Goal: Task Accomplishment & Management: Use online tool/utility

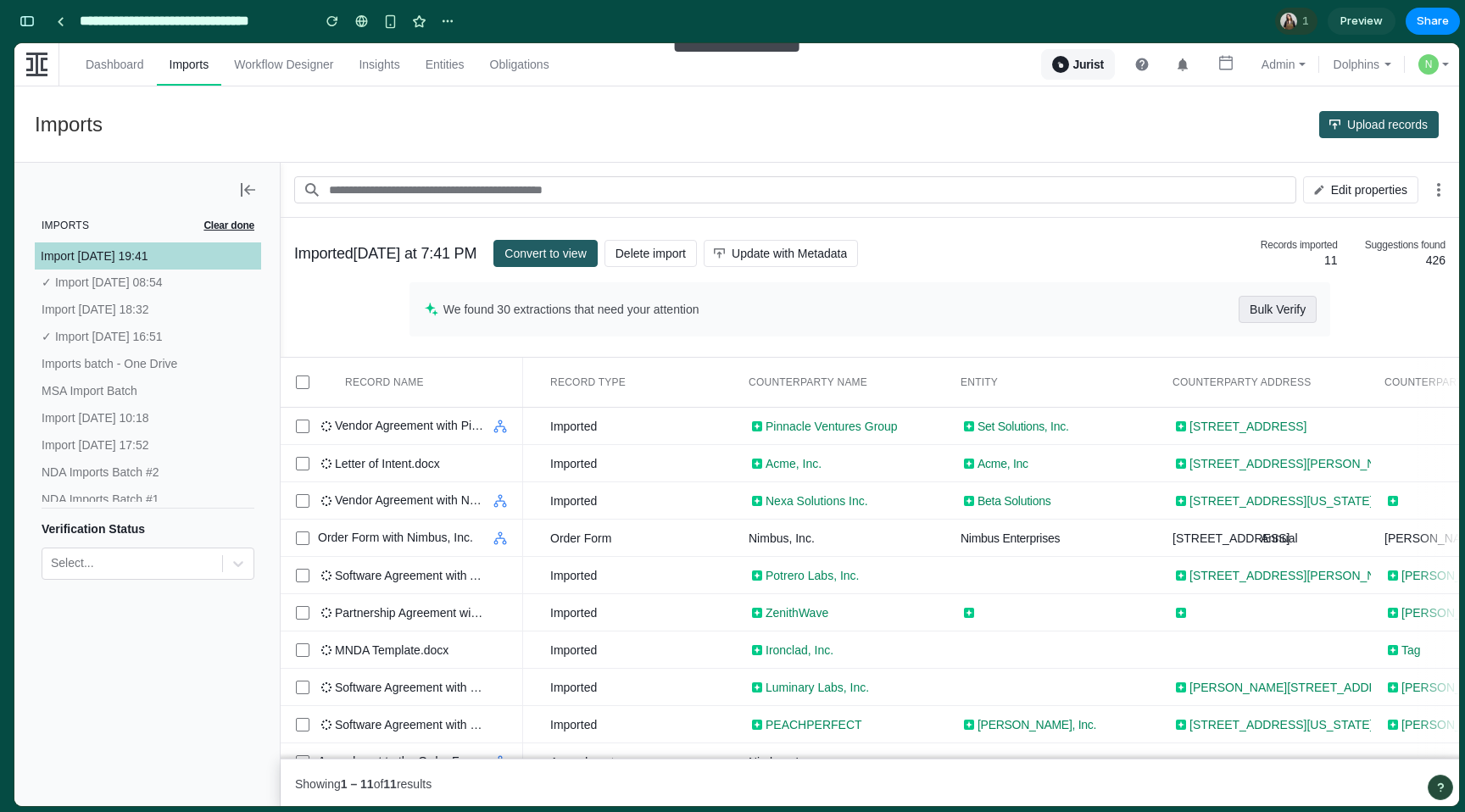
click at [1265, 307] on span "Bulk Verify" at bounding box center [1277, 310] width 56 height 28
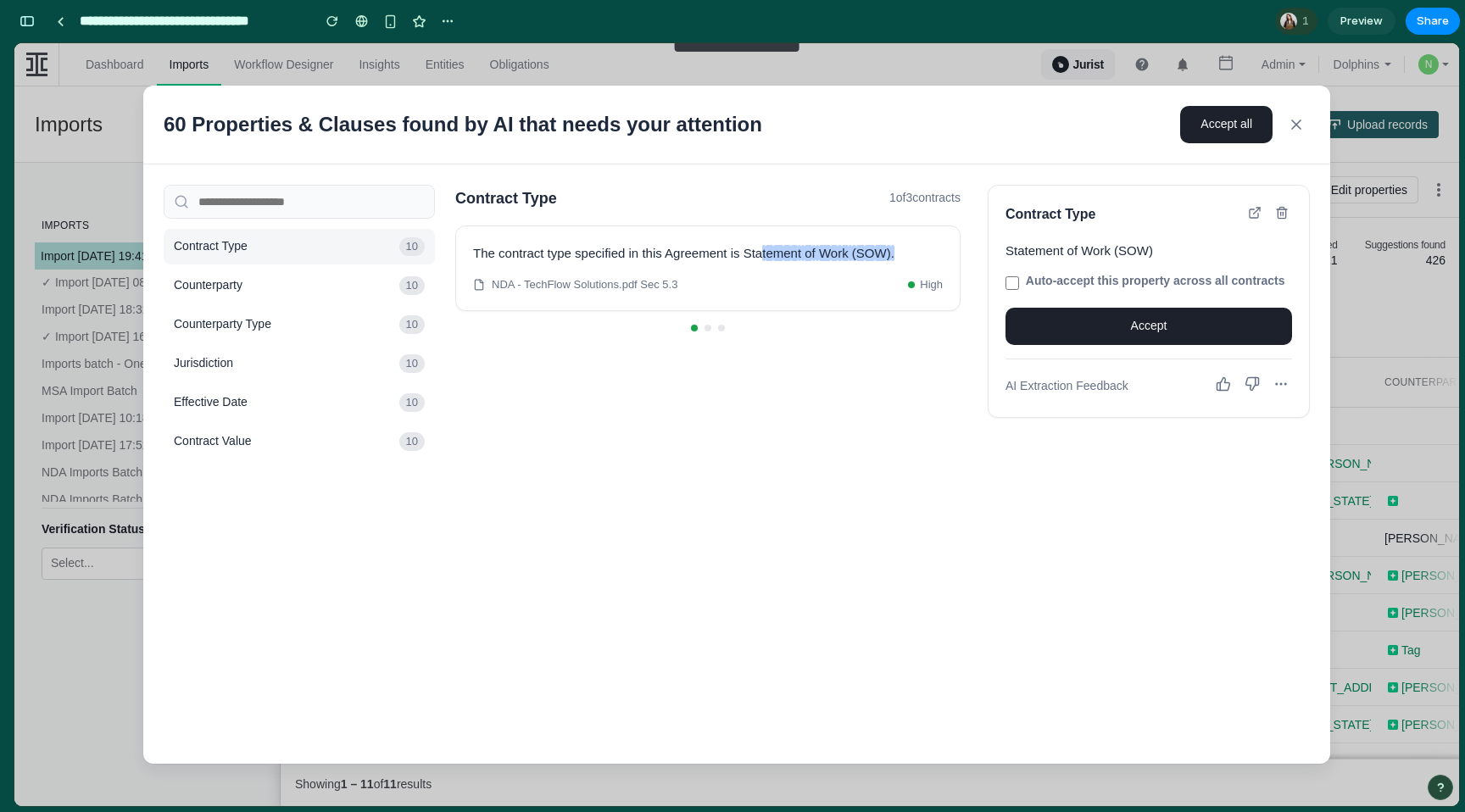
click at [1296, 119] on icon at bounding box center [1296, 125] width 17 height 17
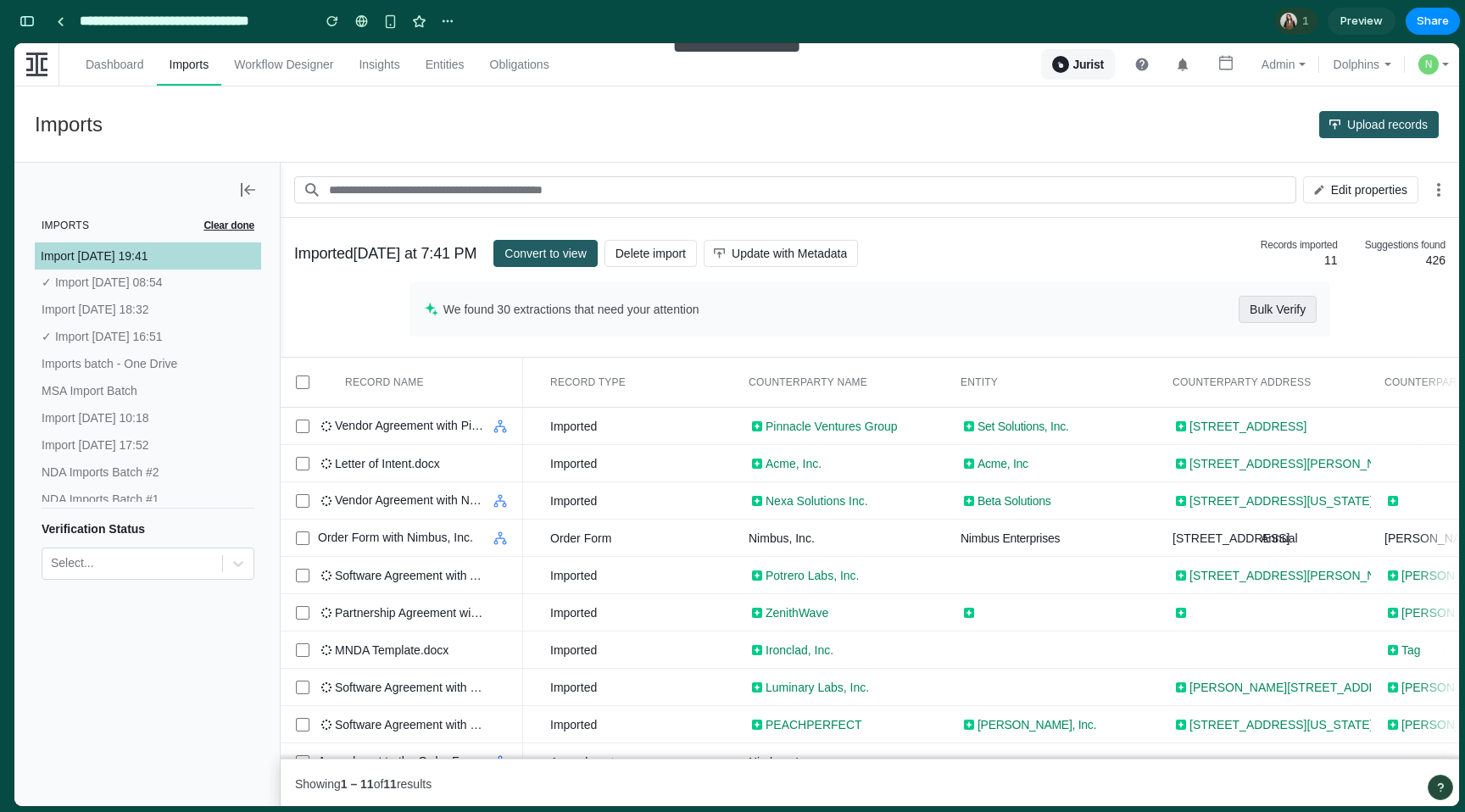
click at [1286, 304] on span "Bulk Verify" at bounding box center [1277, 310] width 56 height 28
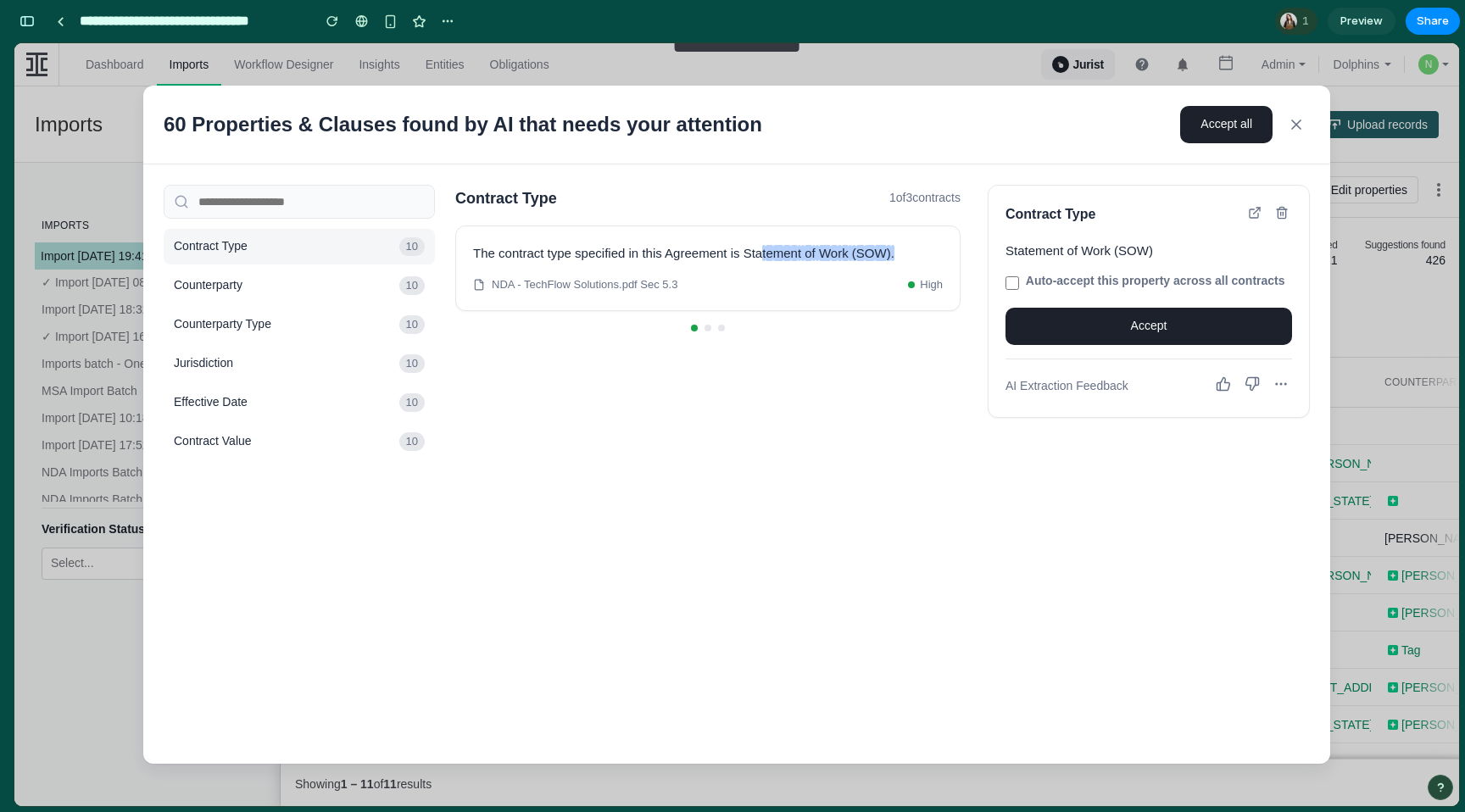
click at [332, 289] on span "Counterparty" at bounding box center [283, 286] width 219 height 17
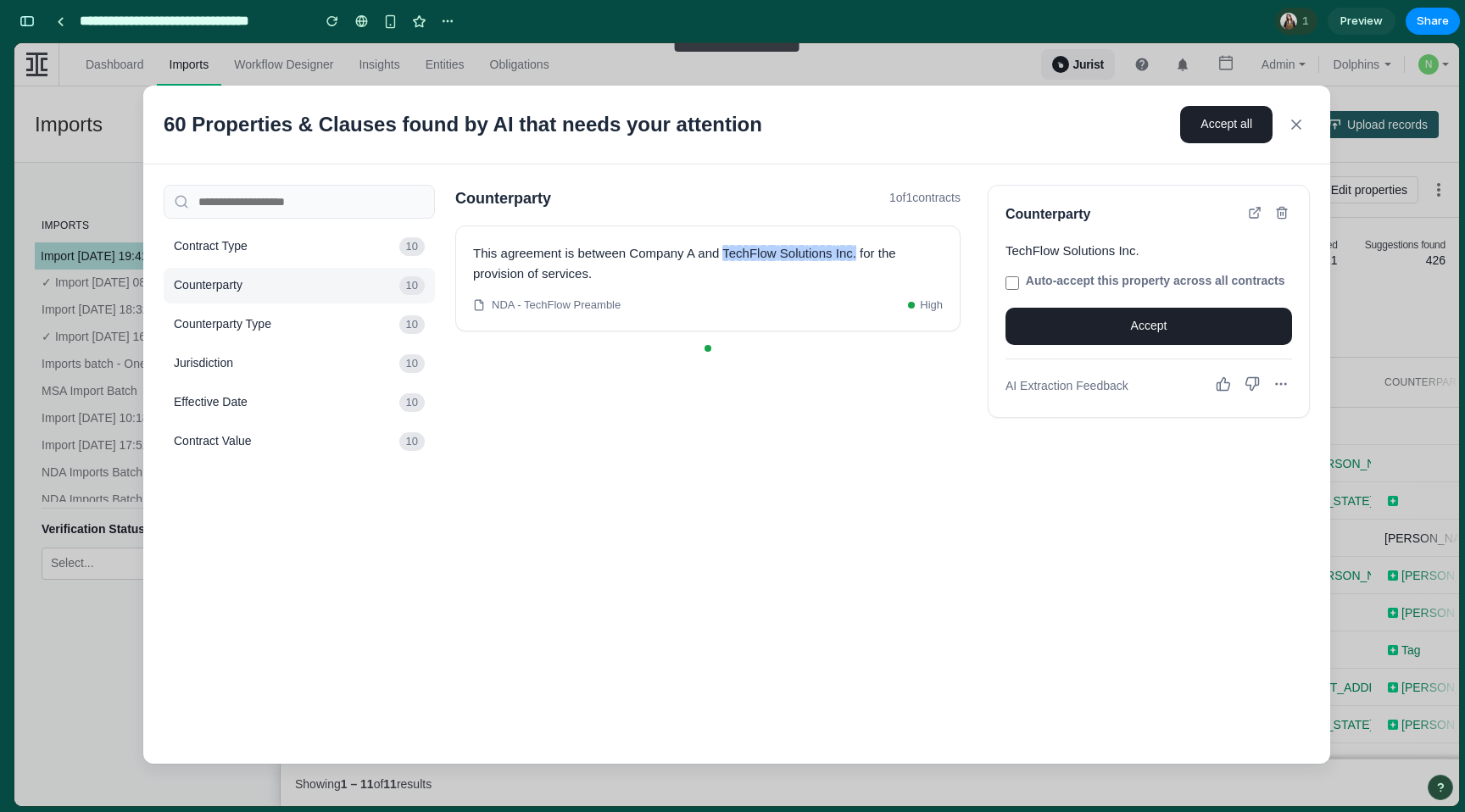
click at [319, 318] on span "Counterparty Type" at bounding box center [283, 325] width 219 height 17
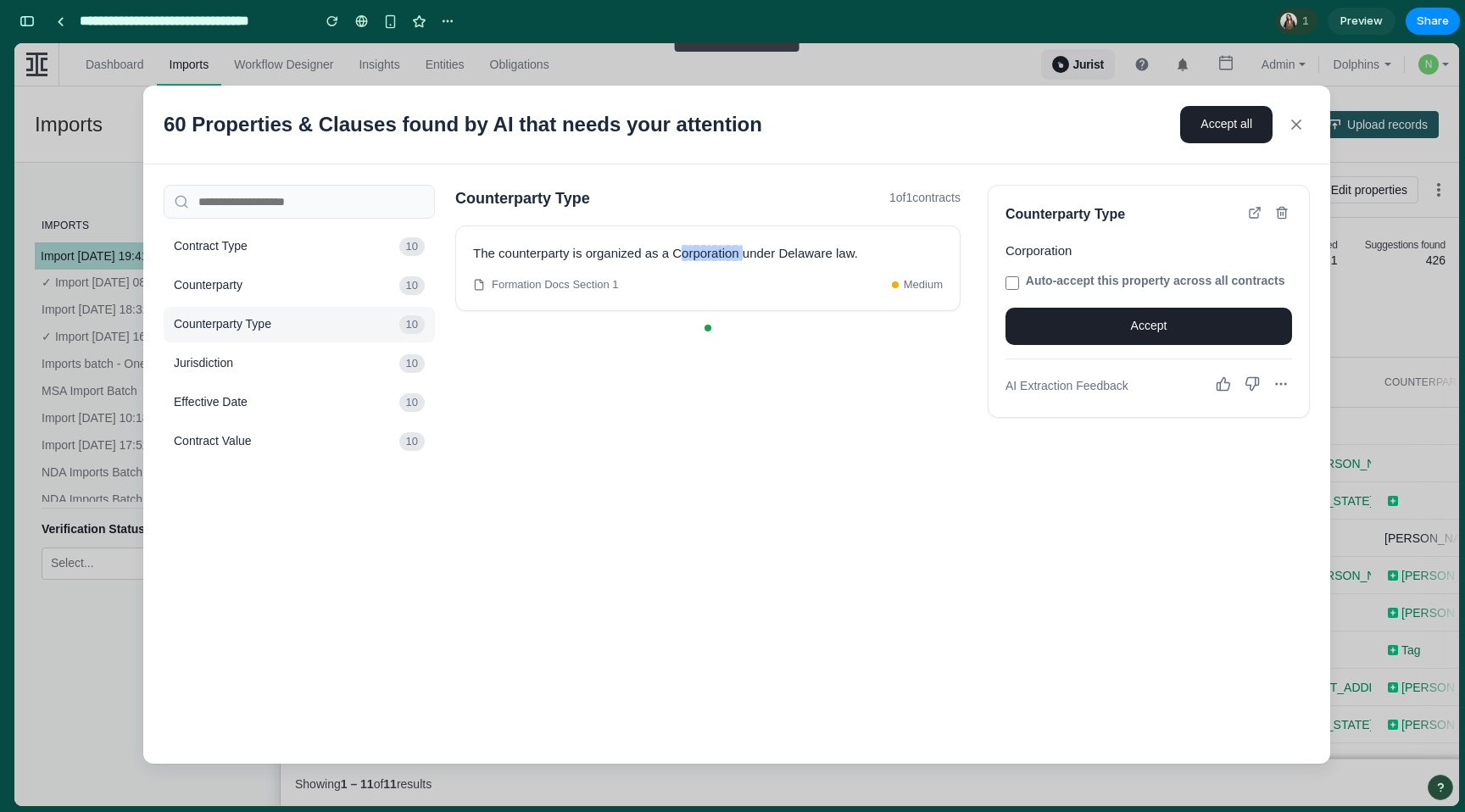
click at [306, 354] on button "Jurisdiction 10" at bounding box center [299, 363] width 271 height 35
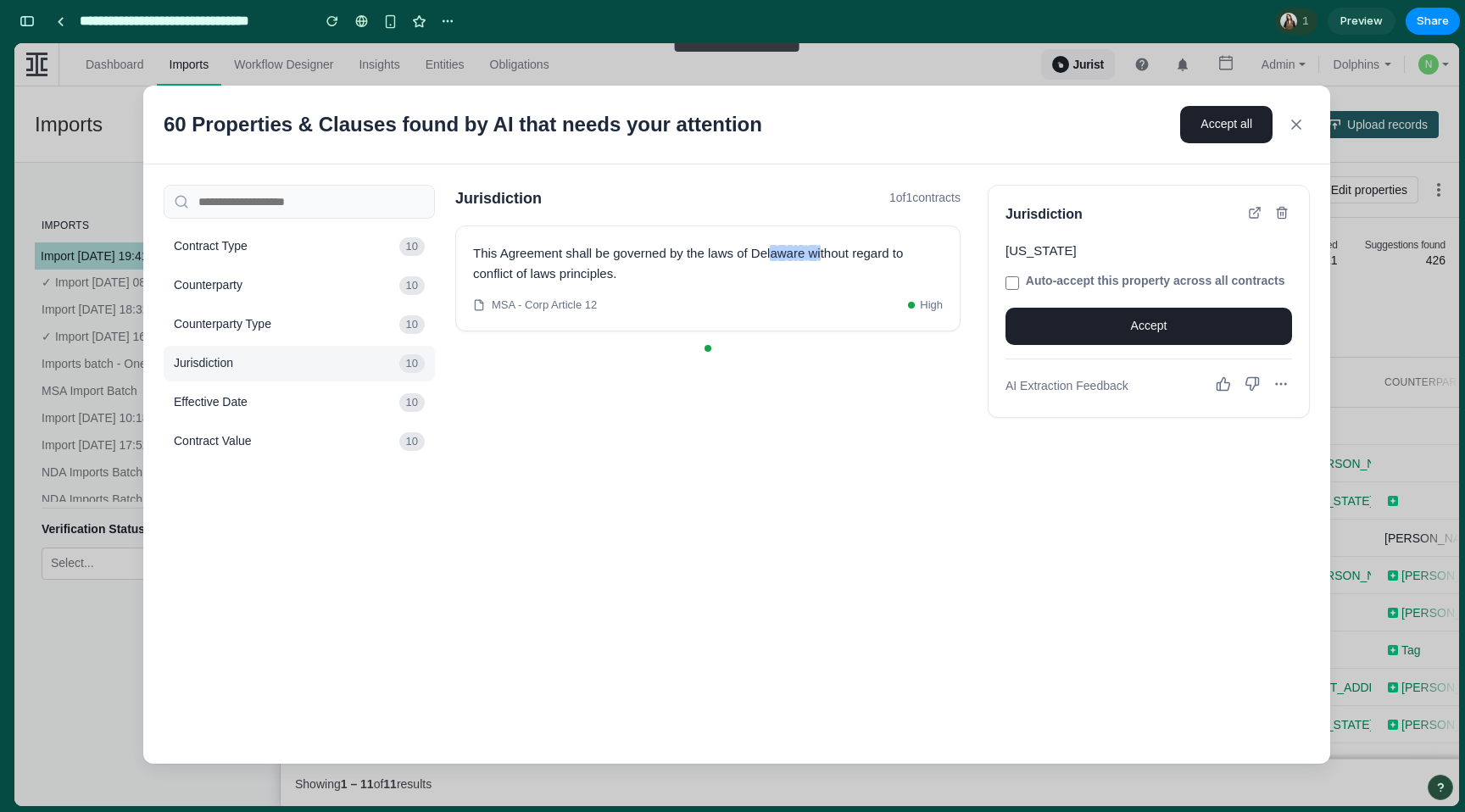
click at [289, 391] on button "Effective Date 10" at bounding box center [299, 402] width 271 height 35
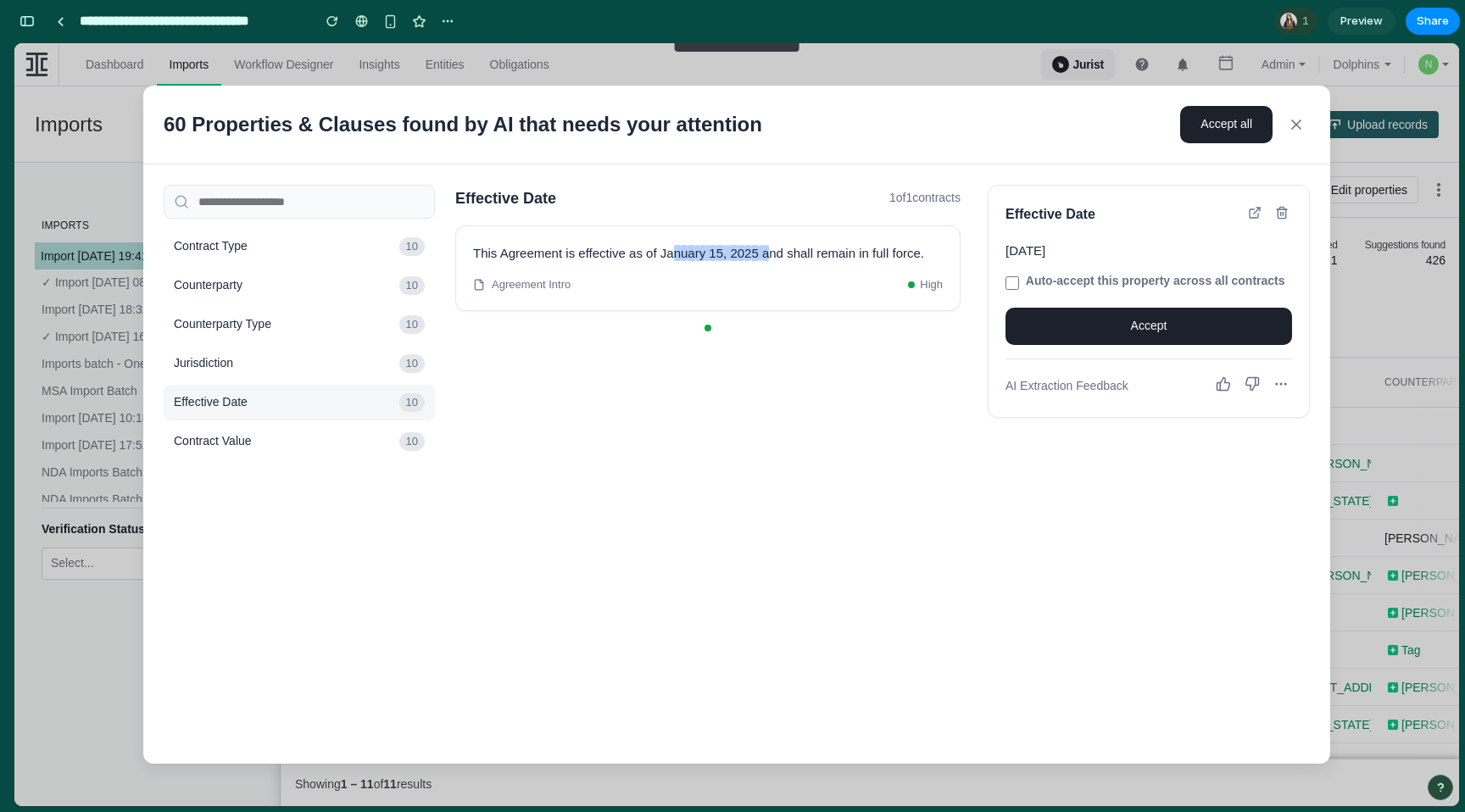
click at [276, 437] on span "Contract Value" at bounding box center [283, 441] width 219 height 17
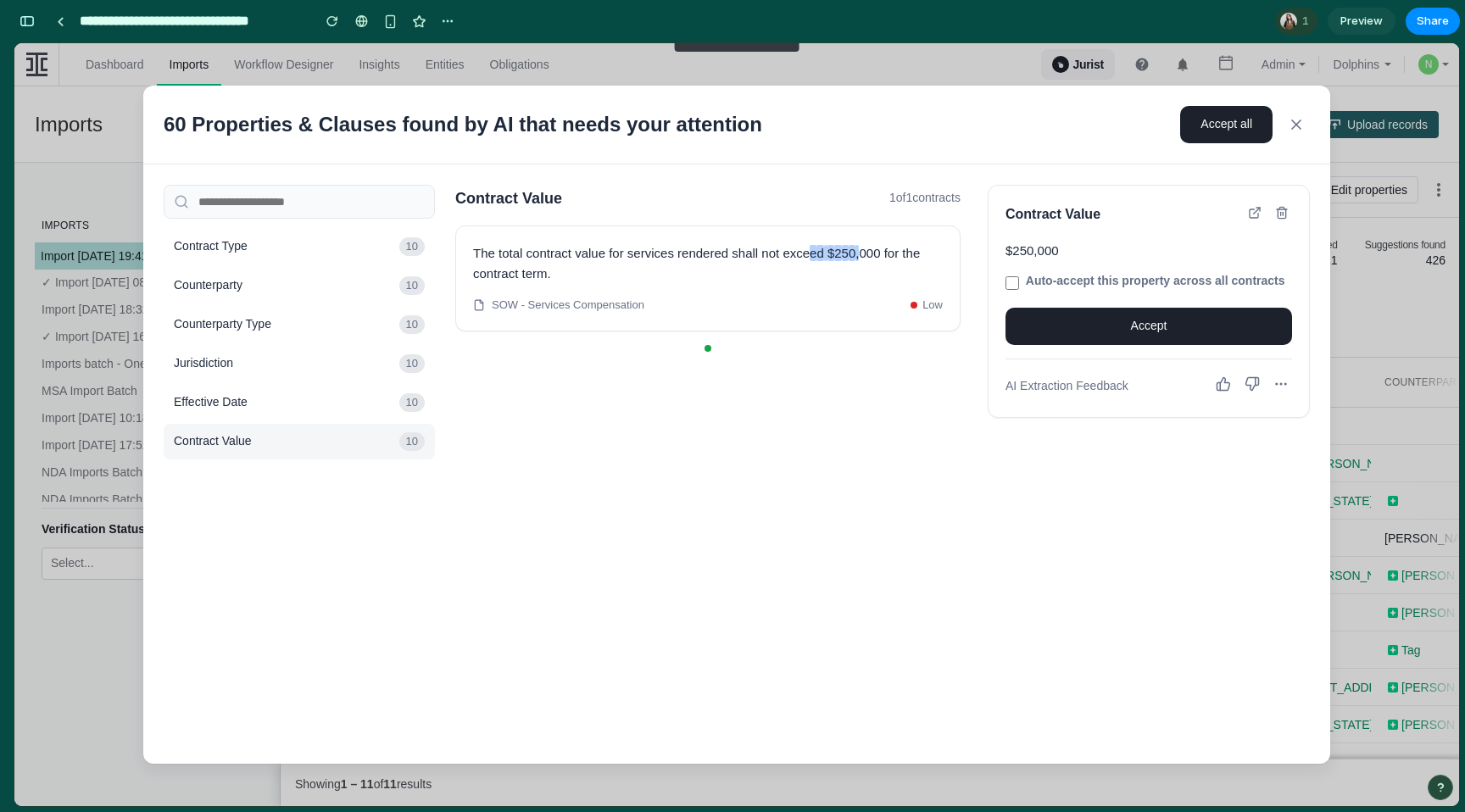
click at [1302, 116] on icon at bounding box center [1296, 125] width 17 height 17
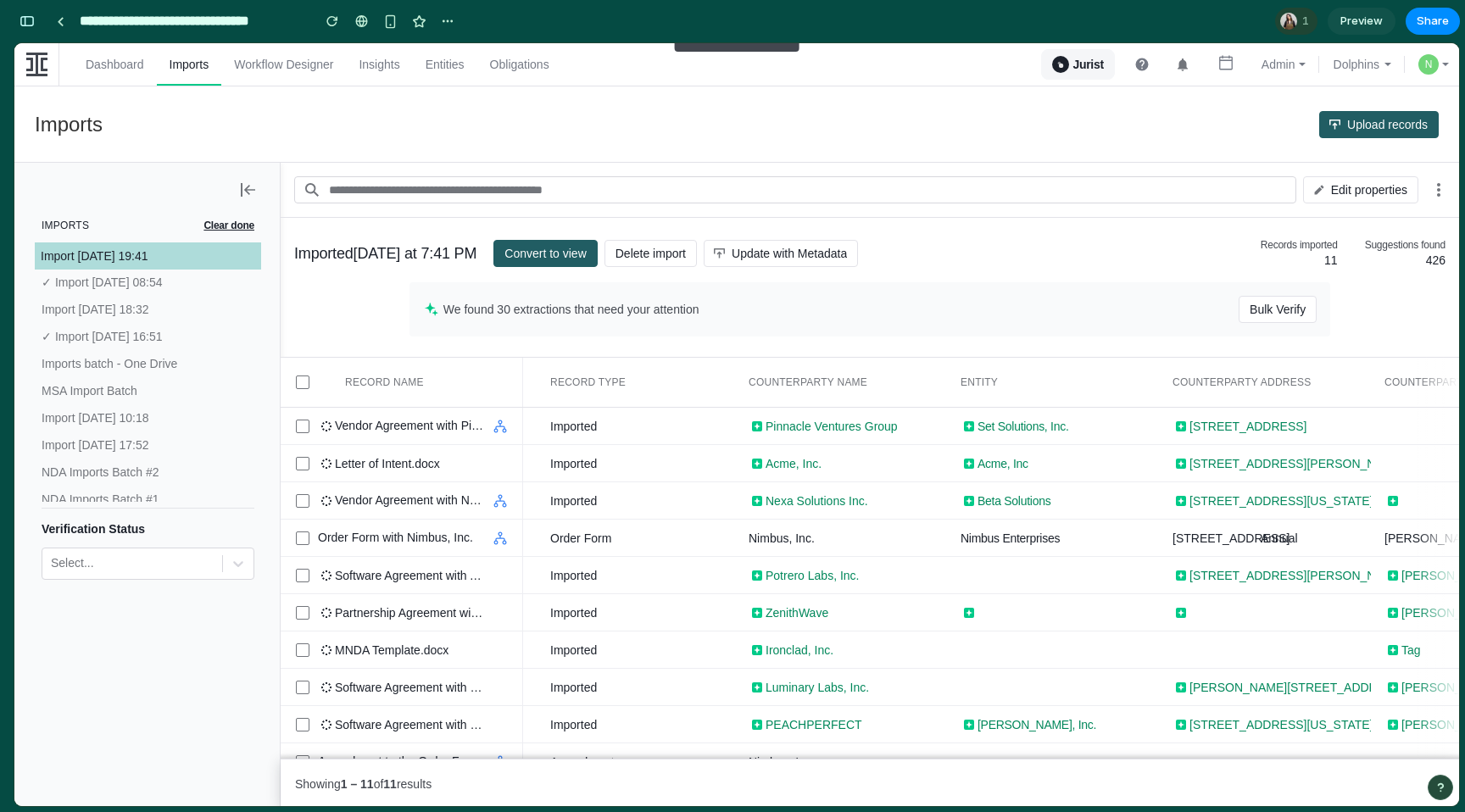
drag, startPoint x: 1218, startPoint y: 294, endPoint x: 785, endPoint y: 318, distance: 433.7
click at [782, 319] on div "We found 30 extractions that need your attention Bulk Verify" at bounding box center [870, 309] width 920 height 54
click at [533, 71] on link "Obligations" at bounding box center [520, 64] width 85 height 42
